Goal: Find specific page/section: Find specific page/section

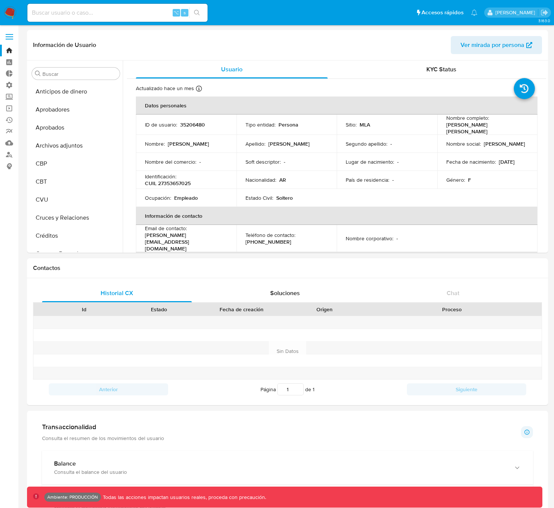
select select "10"
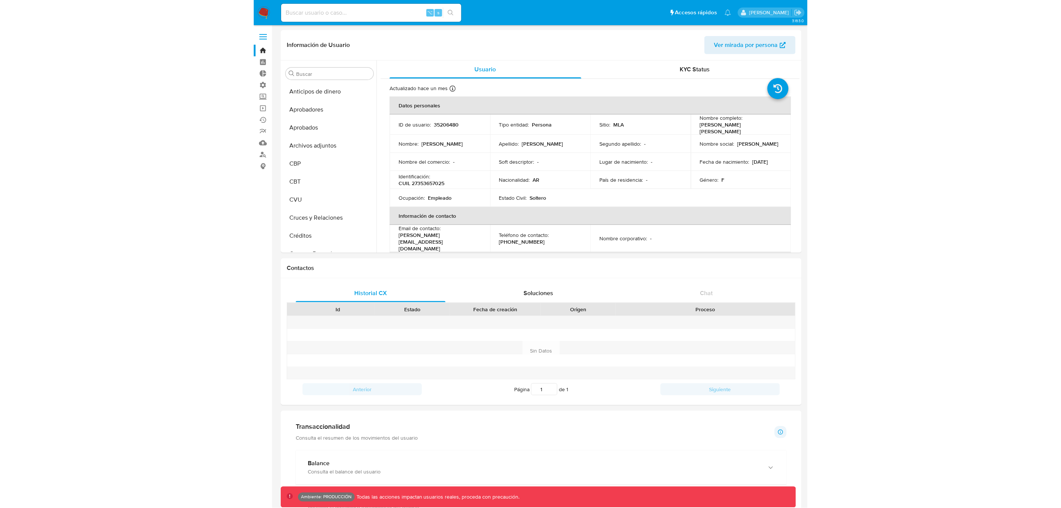
scroll to position [407, 0]
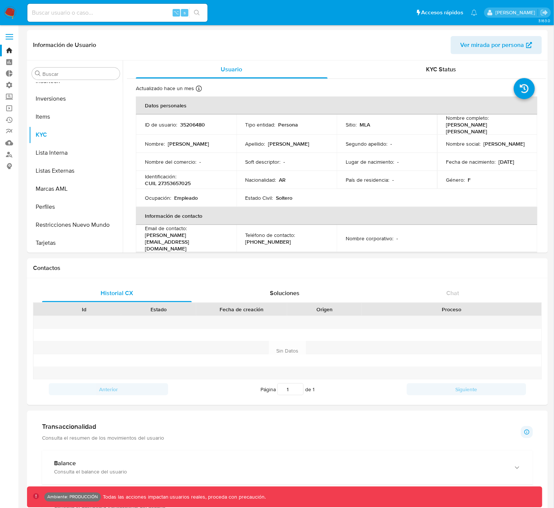
click at [11, 35] on span at bounding box center [10, 34] width 8 height 1
click at [0, 0] on input "checkbox" at bounding box center [0, 0] width 0 height 0
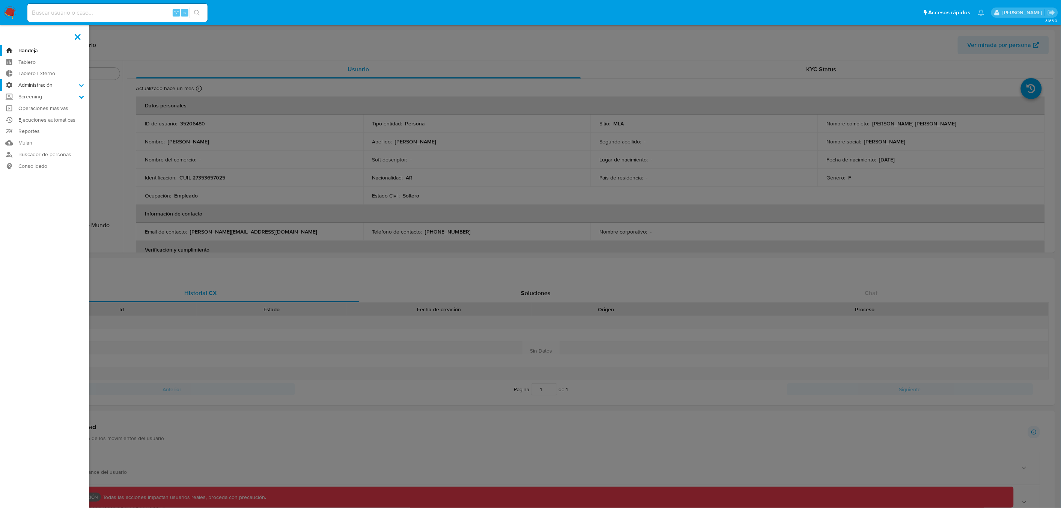
click at [58, 86] on label "Administración" at bounding box center [44, 85] width 89 height 12
click at [0, 0] on input "Administración" at bounding box center [0, 0] width 0 height 0
click at [39, 116] on link "Usuarios" at bounding box center [44, 114] width 89 height 9
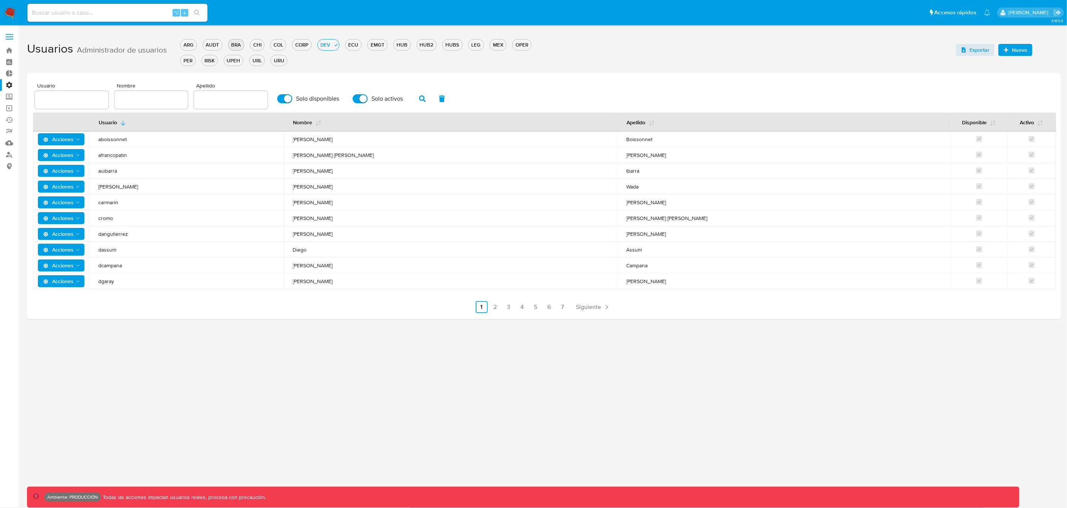
click at [235, 45] on div "BRA" at bounding box center [235, 44] width 15 height 7
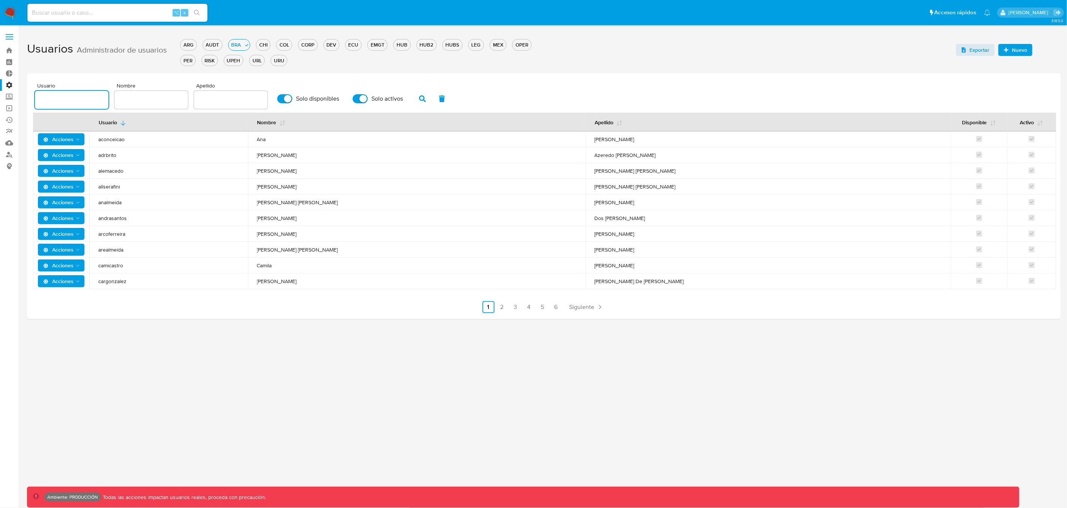
click at [73, 98] on input "text" at bounding box center [72, 100] width 74 height 10
type input "yazavala"
click at [419, 96] on icon "button" at bounding box center [422, 98] width 7 height 7
